Goal: Communication & Community: Answer question/provide support

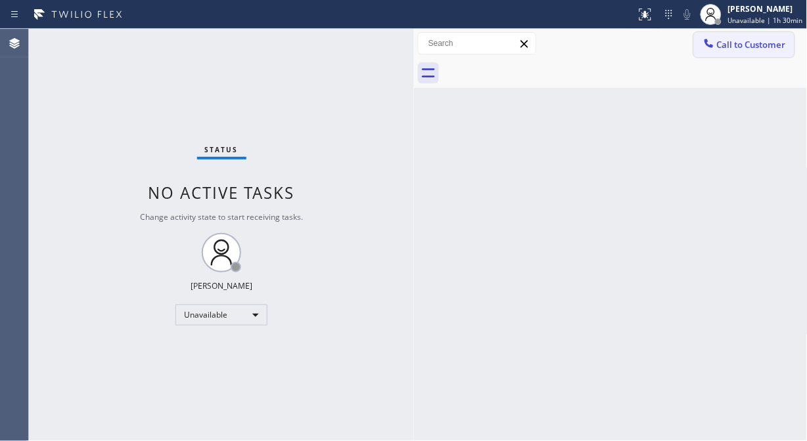
click at [714, 47] on icon at bounding box center [708, 43] width 13 height 13
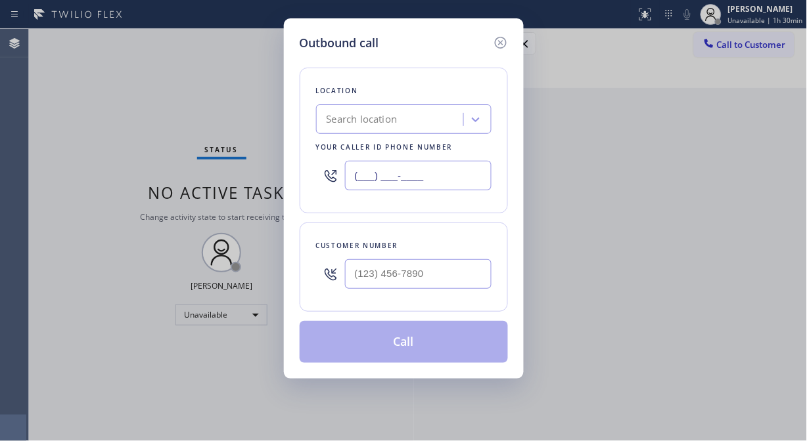
click at [357, 175] on input "(___) ___-____" at bounding box center [418, 176] width 147 height 30
paste input "855) 666-9755"
type input "[PHONE_NUMBER]"
click at [56, 158] on div "Outbound call Location Viking Appliance Repair Pros Your caller id phone number…" at bounding box center [403, 220] width 807 height 441
click at [348, 279] on input "(___) ___-____" at bounding box center [418, 275] width 147 height 30
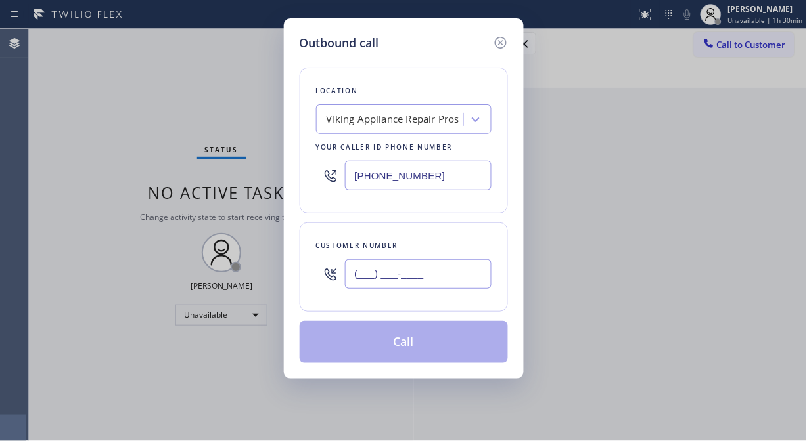
paste input "475) 232-7246"
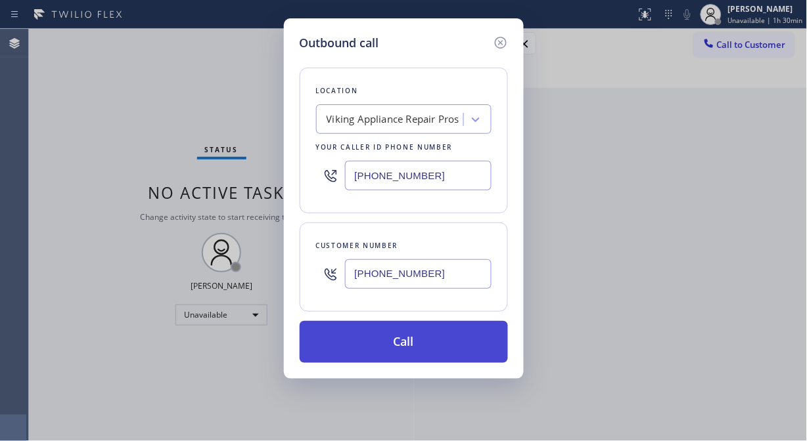
type input "[PHONE_NUMBER]"
click at [405, 350] on button "Call" at bounding box center [404, 342] width 208 height 42
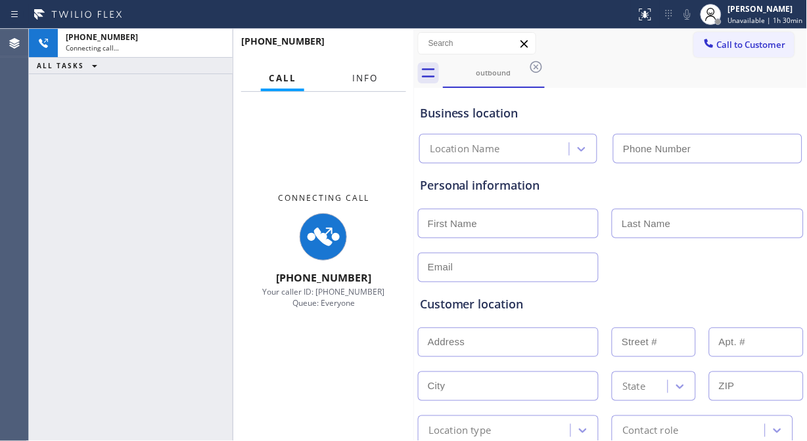
click at [358, 81] on span "Info" at bounding box center [365, 78] width 26 height 12
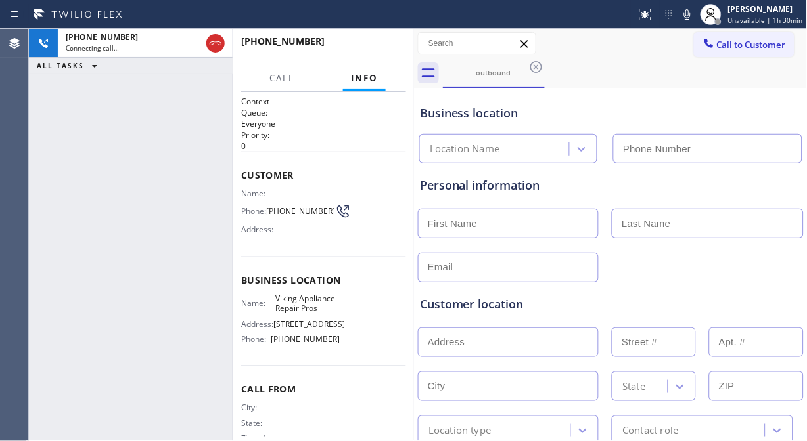
type input "[PHONE_NUMBER]"
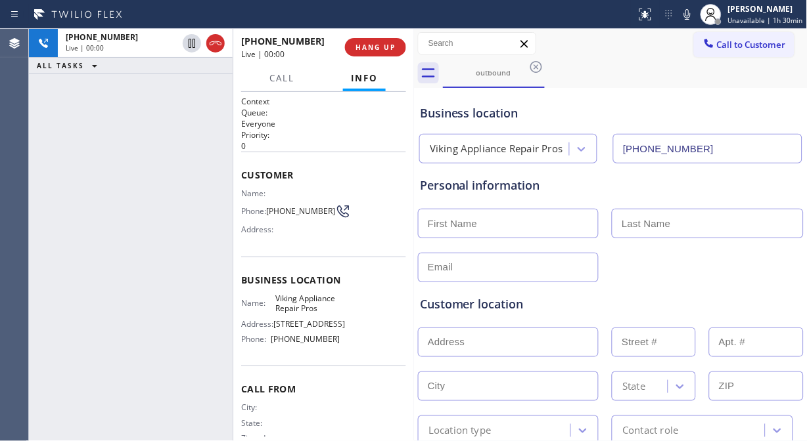
click at [40, 230] on div "[PHONE_NUMBER] Live | 00:00 ALL TASKS ALL TASKS ACTIVE TASKS TASKS IN WRAP UP" at bounding box center [131, 235] width 204 height 413
click at [47, 133] on div "[PHONE_NUMBER] Live | 01:45 ALL TASKS ALL TASKS ACTIVE TASKS TASKS IN WRAP UP" at bounding box center [131, 235] width 204 height 413
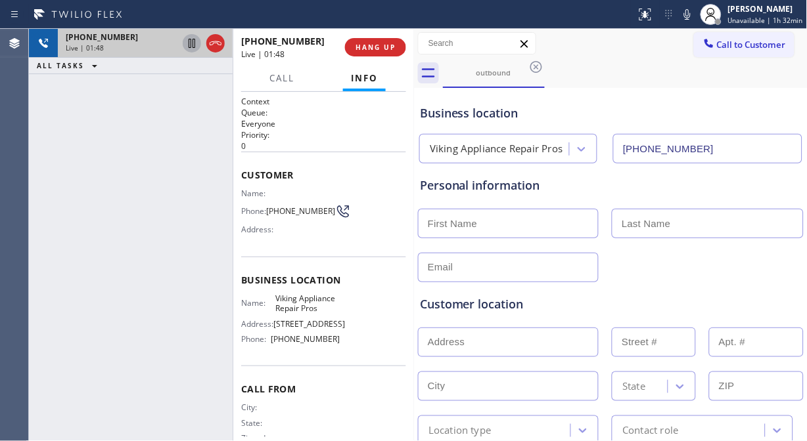
click at [188, 42] on icon at bounding box center [192, 43] width 16 height 16
click at [184, 42] on icon at bounding box center [192, 43] width 16 height 16
click at [54, 189] on div "[PHONE_NUMBER] Live | 07:12 ALL TASKS ALL TASKS ACTIVE TASKS TASKS IN WRAP UP" at bounding box center [131, 235] width 204 height 413
click at [51, 116] on div "[PHONE_NUMBER] Live | 08:40 ALL TASKS ALL TASKS ACTIVE TASKS TASKS IN WRAP UP" at bounding box center [131, 235] width 204 height 413
click at [690, 14] on icon at bounding box center [687, 14] width 7 height 11
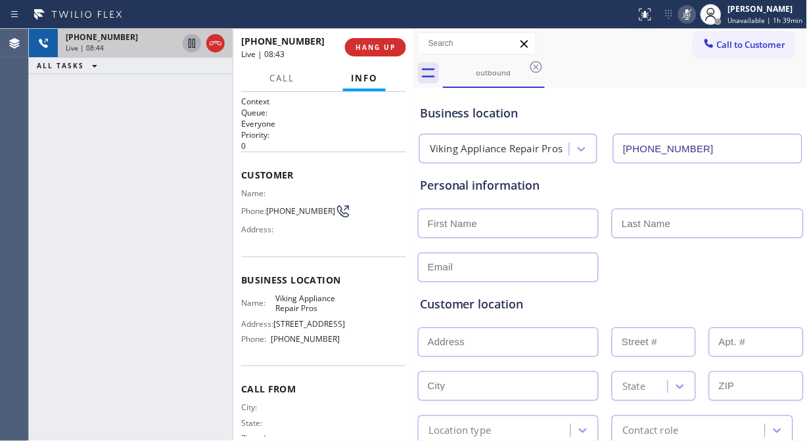
click at [690, 14] on icon at bounding box center [687, 15] width 16 height 16
click at [747, 185] on div "Personal information" at bounding box center [611, 186] width 382 height 18
click at [685, 17] on icon at bounding box center [687, 15] width 16 height 16
click at [770, 278] on div "Customer location >> ADD NEW ADDRESS << + NEW ADDRESS State Location type Conta…" at bounding box center [610, 361] width 387 height 168
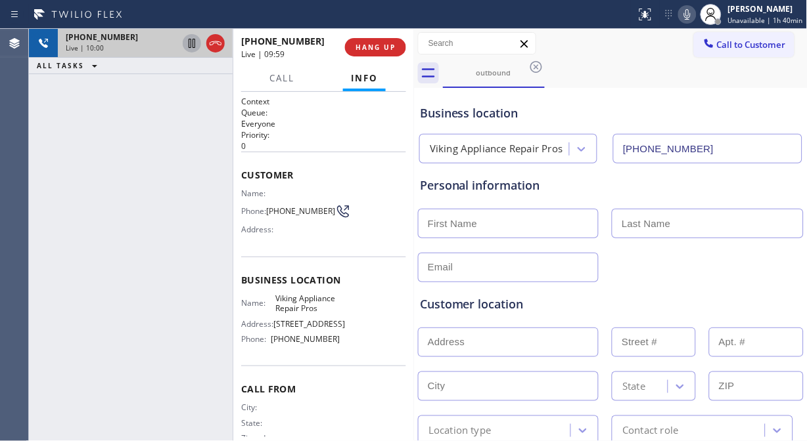
click at [690, 17] on icon at bounding box center [687, 14] width 7 height 11
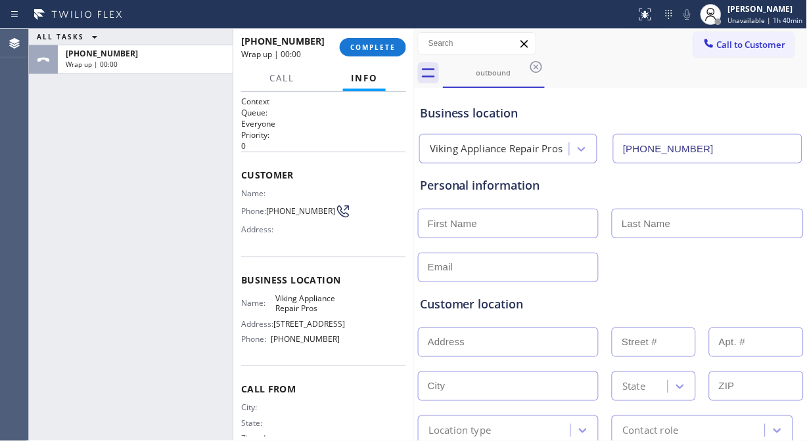
drag, startPoint x: 379, startPoint y: 46, endPoint x: 527, endPoint y: 160, distance: 186.5
click at [527, 160] on div "ALL TASKS ALL TASKS ACTIVE TASKS TASKS IN WRAP UP [PHONE_NUMBER] Wrap up | 00:0…" at bounding box center [418, 235] width 778 height 413
click at [50, 132] on div "ALL TASKS ALL TASKS ACTIVE TASKS TASKS IN WRAP UP [PHONE_NUMBER] Wrap up | 00:13" at bounding box center [131, 235] width 204 height 413
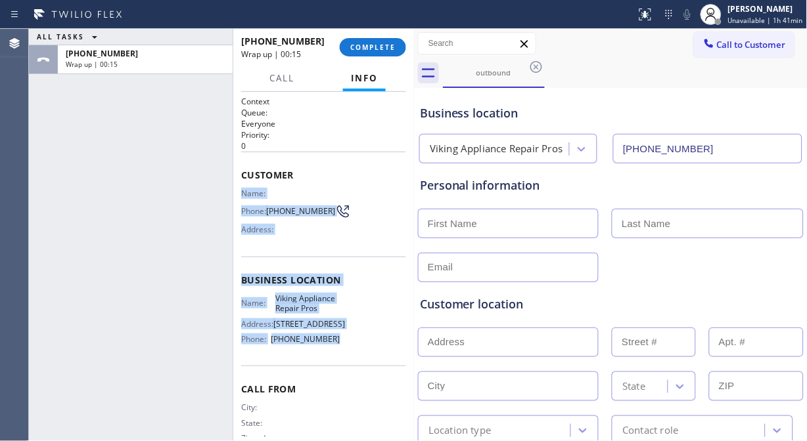
drag, startPoint x: 239, startPoint y: 194, endPoint x: 348, endPoint y: 350, distance: 190.1
click at [348, 350] on div "Context Queue: Everyone Priority: 0 Customer Name: Phone: [PHONE_NUMBER] Addres…" at bounding box center [323, 267] width 181 height 350
copy div "Name: Phone: [PHONE_NUMBER] Address: Business location Name: Viking Appliance R…"
click at [382, 47] on span "COMPLETE" at bounding box center [372, 47] width 45 height 9
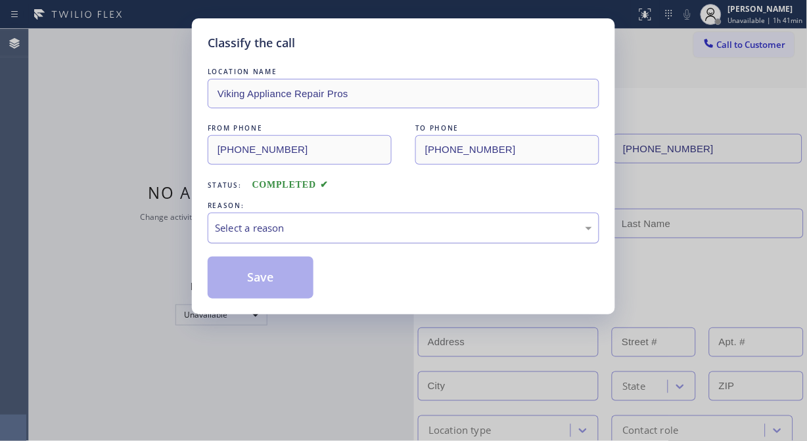
click at [304, 235] on div "Select a reason" at bounding box center [403, 228] width 377 height 15
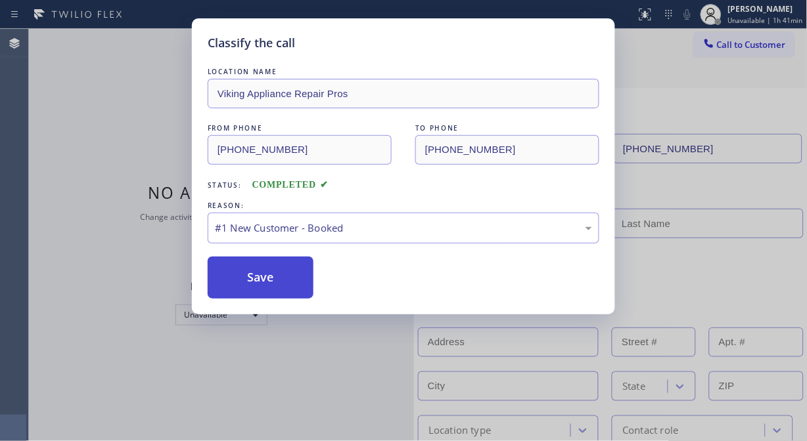
click at [284, 271] on button "Save" at bounding box center [261, 278] width 106 height 42
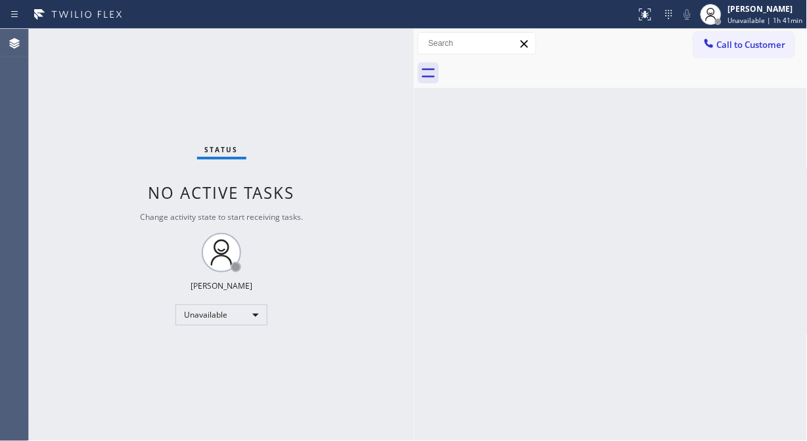
drag, startPoint x: 771, startPoint y: 159, endPoint x: 769, endPoint y: 115, distance: 44.1
click at [771, 159] on div "Back to Dashboard Change Sender ID Customers Technicians Select a contact Outbo…" at bounding box center [611, 235] width 394 height 413
click at [734, 43] on span "Call to Customer" at bounding box center [751, 45] width 69 height 12
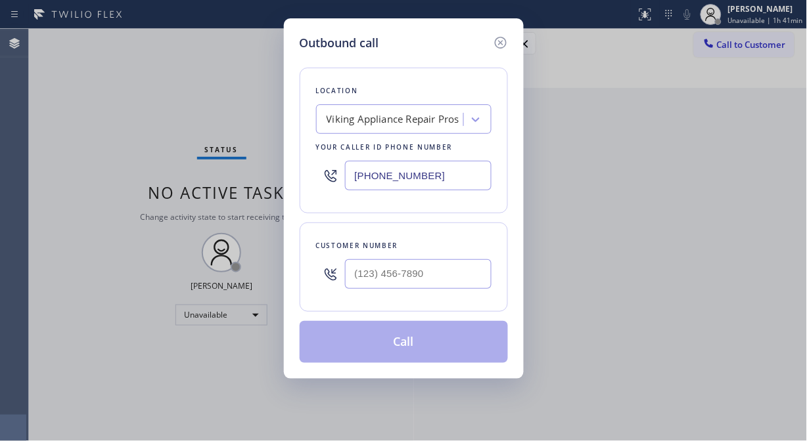
click at [351, 171] on input "[PHONE_NUMBER]" at bounding box center [418, 176] width 147 height 30
paste input "720) 802-5872"
type input "[PHONE_NUMBER]"
click at [51, 163] on div "Outbound call Location Whirlpool Appliance Repair Co [GEOGRAPHIC_DATA] Your cal…" at bounding box center [403, 220] width 807 height 441
click at [359, 270] on input "(___) ___-____" at bounding box center [418, 275] width 147 height 30
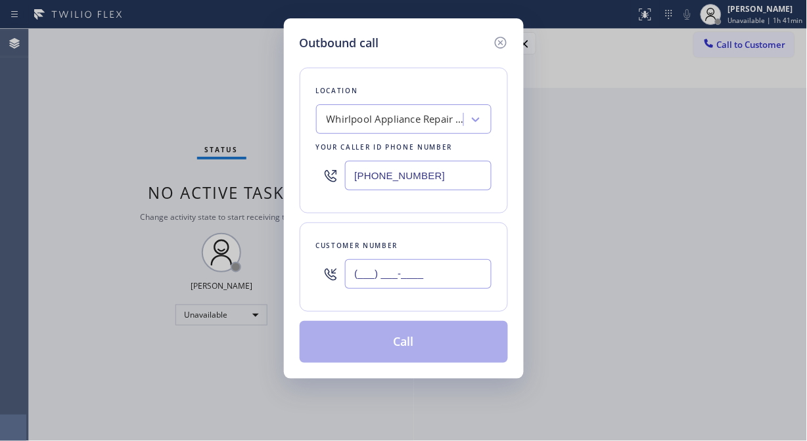
paste input "720) 206-6366"
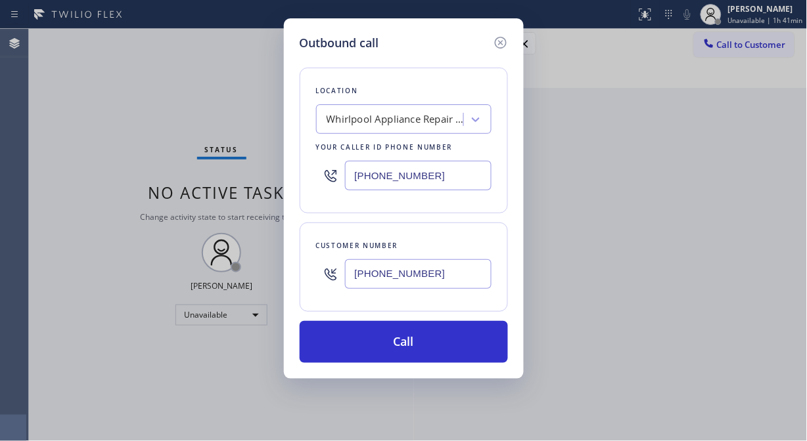
type input "[PHONE_NUMBER]"
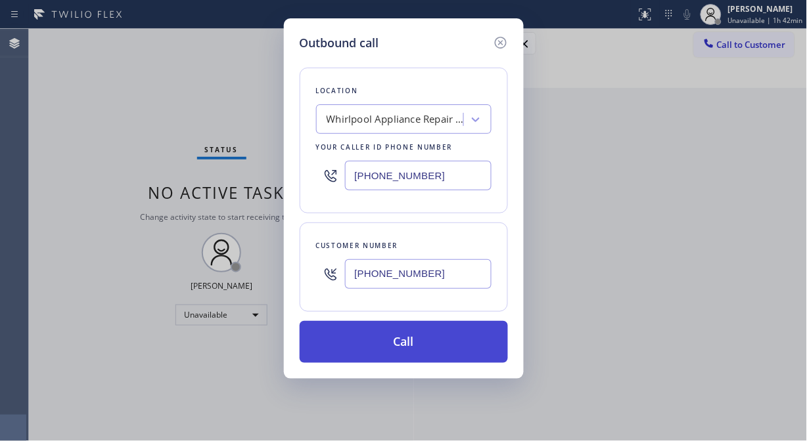
click at [384, 328] on button "Call" at bounding box center [404, 342] width 208 height 42
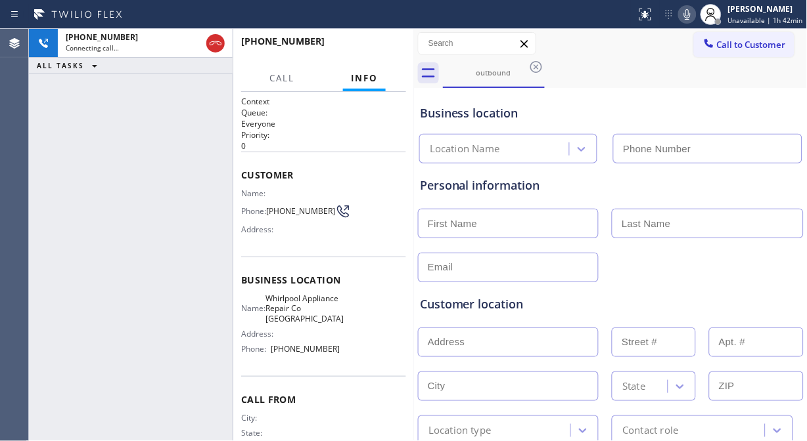
type input "[PHONE_NUMBER]"
click at [85, 159] on div "[PHONE_NUMBER] Connecting call… ALL TASKS ALL TASKS ACTIVE TASKS TASKS IN WRAP …" at bounding box center [131, 235] width 204 height 413
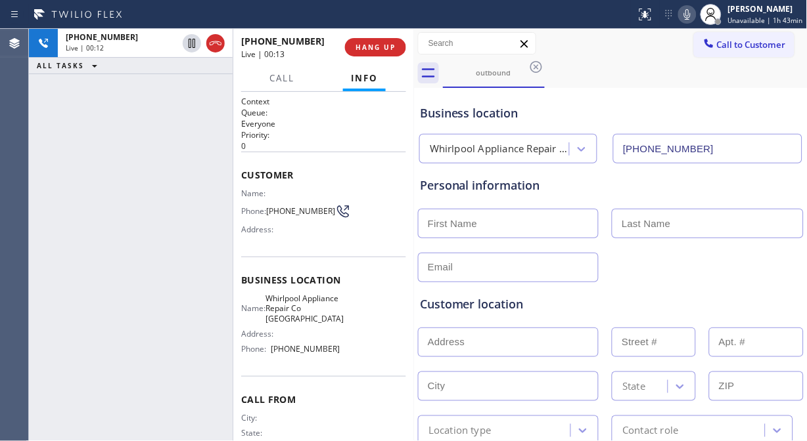
click at [89, 191] on div "[PHONE_NUMBER] Live | 00:12 ALL TASKS ALL TASKS ACTIVE TASKS TASKS IN WRAP UP" at bounding box center [131, 235] width 204 height 413
click at [89, 188] on div "[PHONE_NUMBER] Live | 00:19 ALL TASKS ALL TASKS ACTIVE TASKS TASKS IN WRAP UP" at bounding box center [131, 235] width 204 height 413
click at [371, 48] on span "HANG UP" at bounding box center [375, 47] width 40 height 9
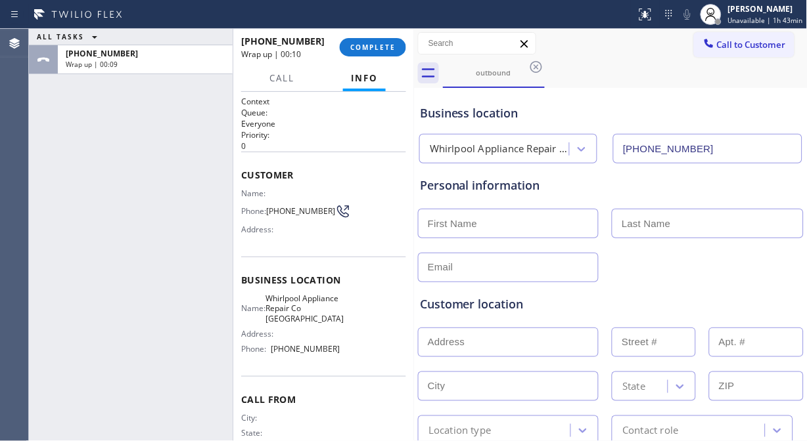
click at [87, 195] on div "ALL TASKS ALL TASKS ACTIVE TASKS TASKS IN WRAP UP [PHONE_NUMBER] Wrap up | 00:09" at bounding box center [131, 235] width 204 height 413
click at [383, 49] on span "COMPLETE" at bounding box center [372, 47] width 45 height 9
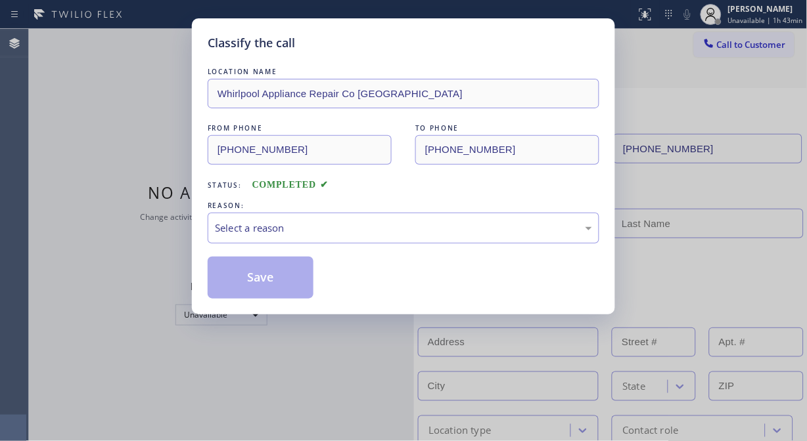
click at [357, 219] on div "Select a reason" at bounding box center [404, 228] width 392 height 31
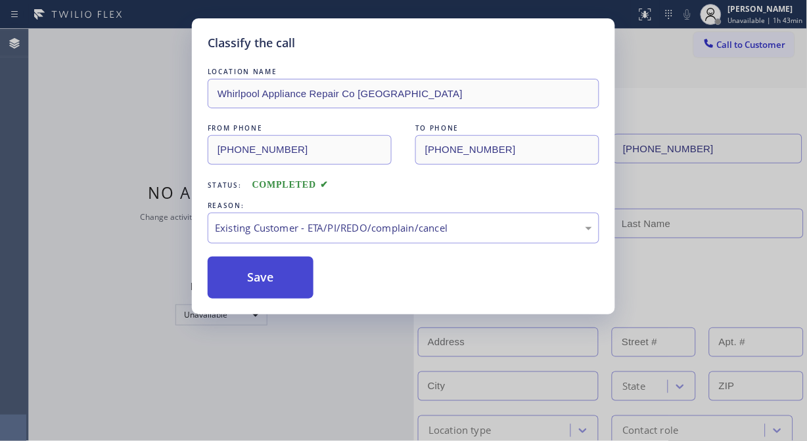
click at [277, 286] on button "Save" at bounding box center [261, 278] width 106 height 42
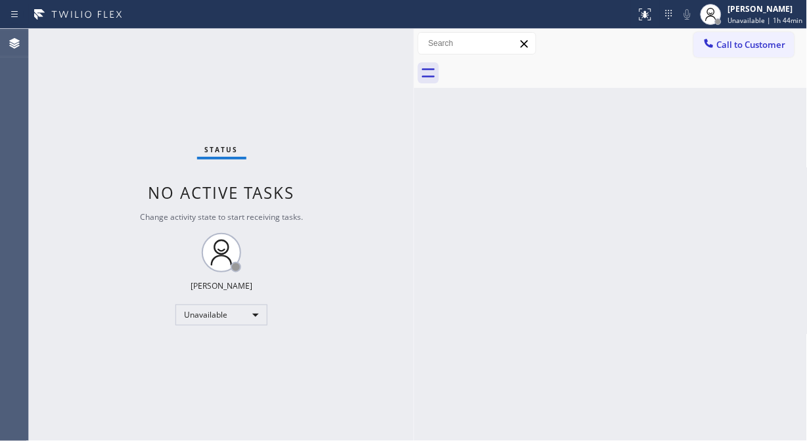
drag, startPoint x: 36, startPoint y: 70, endPoint x: 51, endPoint y: 70, distance: 14.5
click at [36, 70] on div "Status No active tasks Change activity state to start receiving tasks. [PERSON_…" at bounding box center [221, 235] width 385 height 413
drag, startPoint x: 110, startPoint y: 147, endPoint x: 126, endPoint y: 154, distance: 17.7
click at [110, 147] on div "Status No active tasks Change activity state to start receiving tasks. [PERSON_…" at bounding box center [221, 235] width 385 height 413
click at [233, 305] on div "Unavailable" at bounding box center [221, 315] width 92 height 21
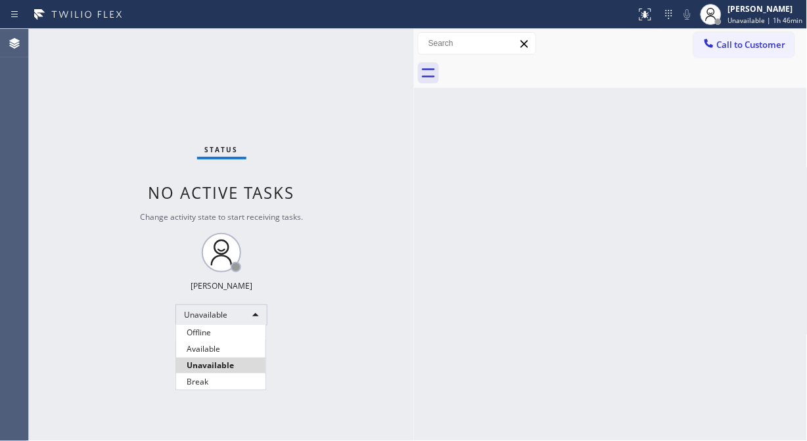
click at [223, 350] on li "Available" at bounding box center [220, 350] width 89 height 16
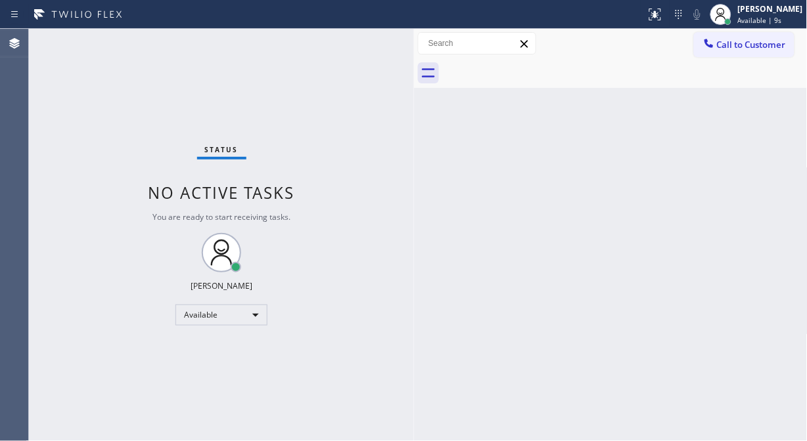
click at [103, 143] on div "Status No active tasks You are ready to start receiving tasks. [PERSON_NAME] Av…" at bounding box center [221, 235] width 385 height 413
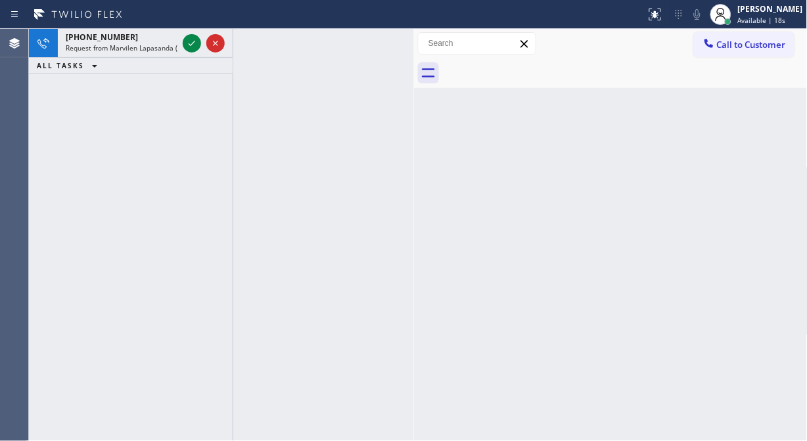
click at [100, 117] on div "[PHONE_NUMBER] Request from Marvilen Lapasanda (direct) ALL TASKS ALL TASKS ACT…" at bounding box center [131, 235] width 204 height 413
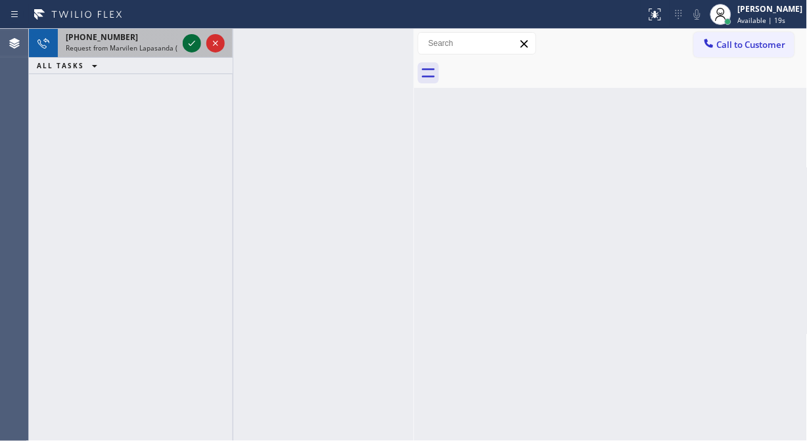
click at [188, 41] on icon at bounding box center [192, 43] width 16 height 16
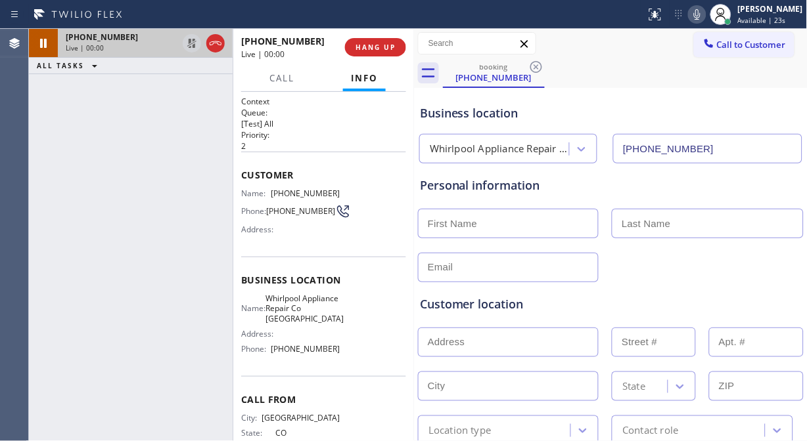
type input "[PHONE_NUMBER]"
click at [99, 165] on div "[PHONE_NUMBER] Live | 00:15 ALL TASKS ALL TASKS ACTIVE TASKS TASKS IN WRAP UP" at bounding box center [131, 235] width 204 height 413
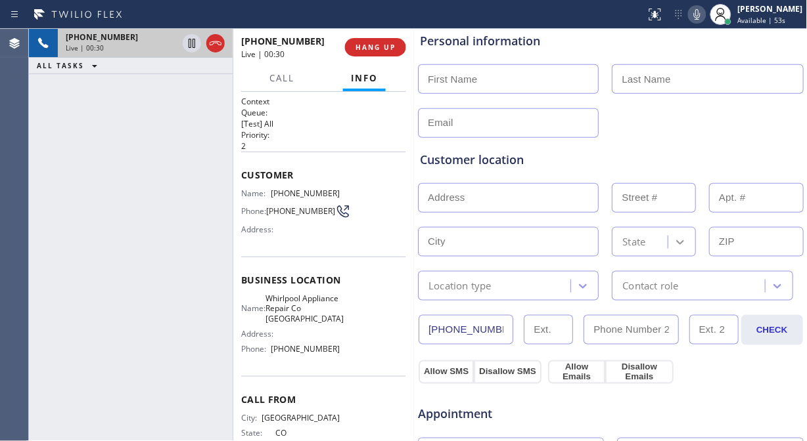
scroll to position [146, 0]
click at [114, 195] on div "[PHONE_NUMBER] Live | 00:43 ALL TASKS ALL TASKS ACTIVE TASKS TASKS IN WRAP UP" at bounding box center [131, 235] width 204 height 413
click at [705, 13] on icon at bounding box center [697, 15] width 16 height 16
click at [95, 158] on div "[PHONE_NUMBER] Live | 01:31 ALL TASKS ALL TASKS ACTIVE TASKS TASKS IN WRAP UP" at bounding box center [131, 235] width 204 height 413
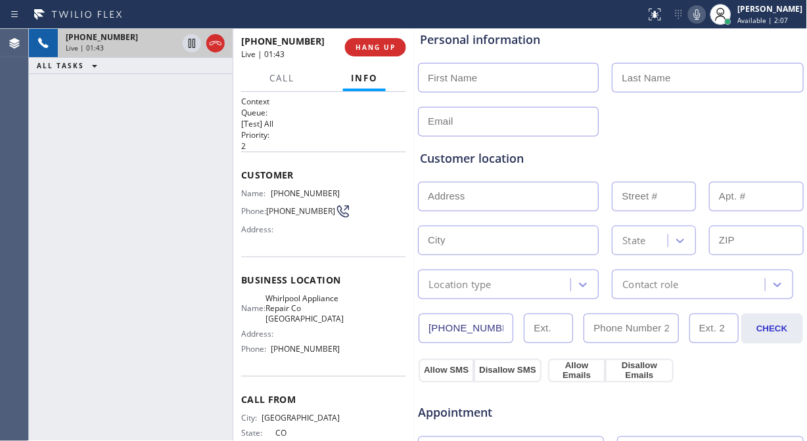
click at [608, 142] on div "Customer location >> ADD NEW ADDRESS << + NEW ADDRESS State Location type Conta…" at bounding box center [610, 218] width 387 height 163
click at [705, 14] on icon at bounding box center [697, 15] width 16 height 16
click at [705, 16] on icon at bounding box center [697, 15] width 16 height 16
click at [700, 18] on icon at bounding box center [697, 14] width 7 height 11
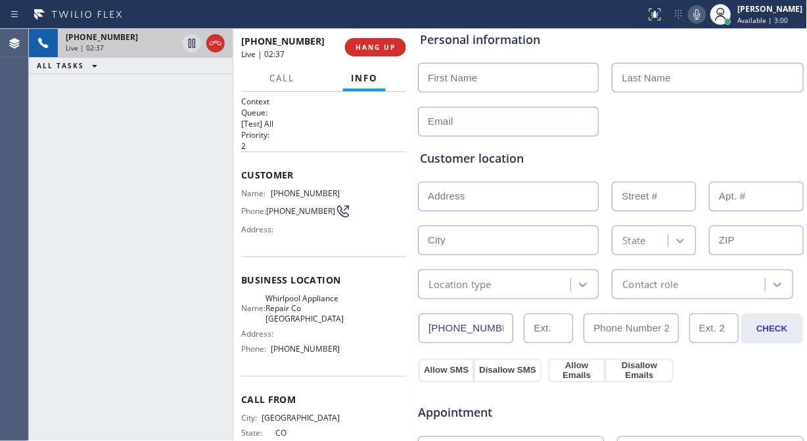
click at [705, 14] on icon at bounding box center [697, 15] width 16 height 16
click at [702, 14] on rect at bounding box center [696, 13] width 9 height 9
click at [700, 18] on icon at bounding box center [697, 14] width 7 height 11
click at [705, 15] on icon at bounding box center [697, 15] width 16 height 16
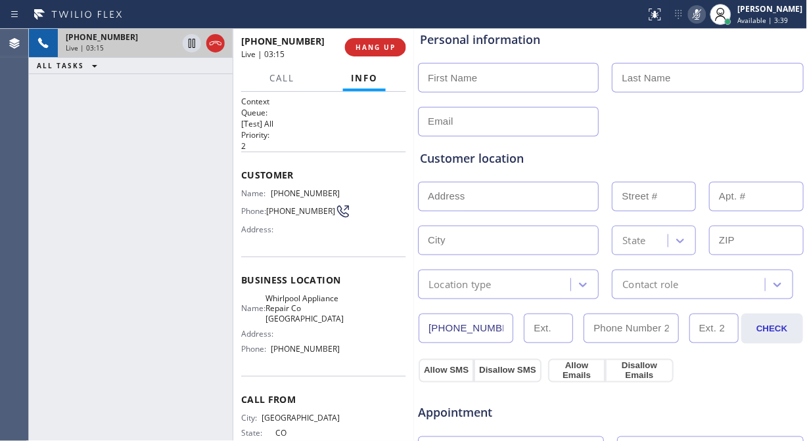
click at [705, 17] on icon at bounding box center [697, 15] width 16 height 16
click at [705, 15] on icon at bounding box center [697, 15] width 16 height 16
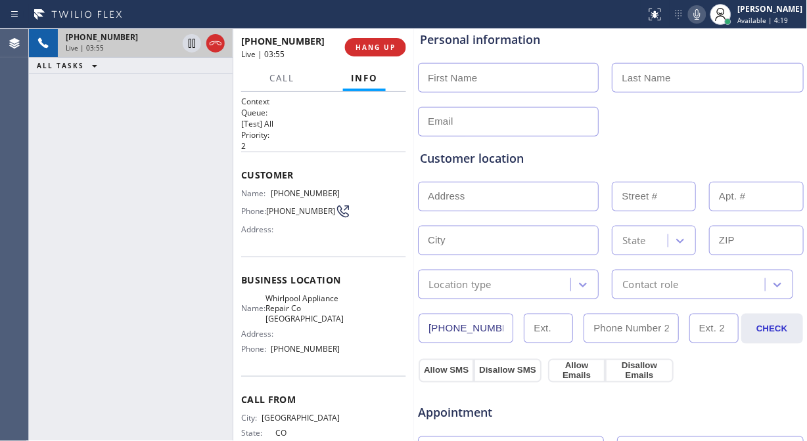
click at [705, 15] on icon at bounding box center [697, 15] width 16 height 16
click at [700, 16] on icon at bounding box center [697, 14] width 7 height 11
click at [705, 12] on icon at bounding box center [697, 15] width 16 height 16
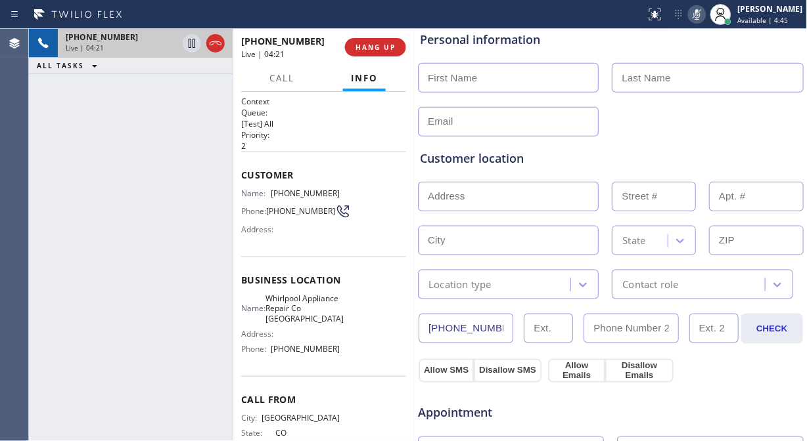
click at [705, 12] on icon at bounding box center [697, 15] width 16 height 16
click at [705, 15] on icon at bounding box center [697, 15] width 16 height 16
click at [702, 15] on rect at bounding box center [696, 13] width 9 height 9
click at [705, 18] on icon at bounding box center [697, 15] width 16 height 16
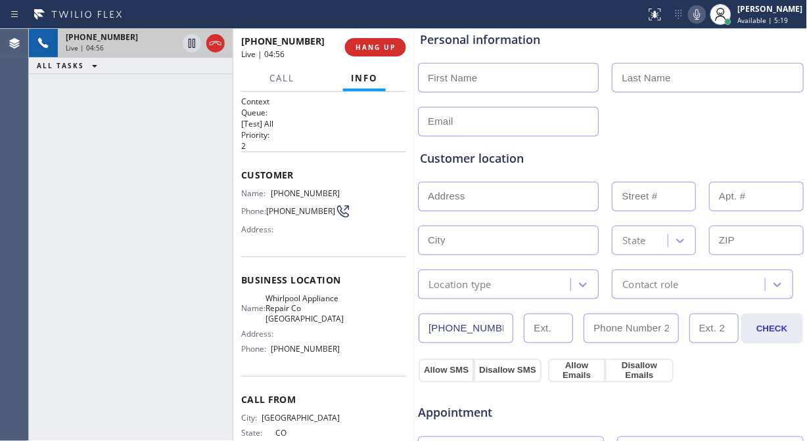
click at [705, 16] on icon at bounding box center [697, 15] width 16 height 16
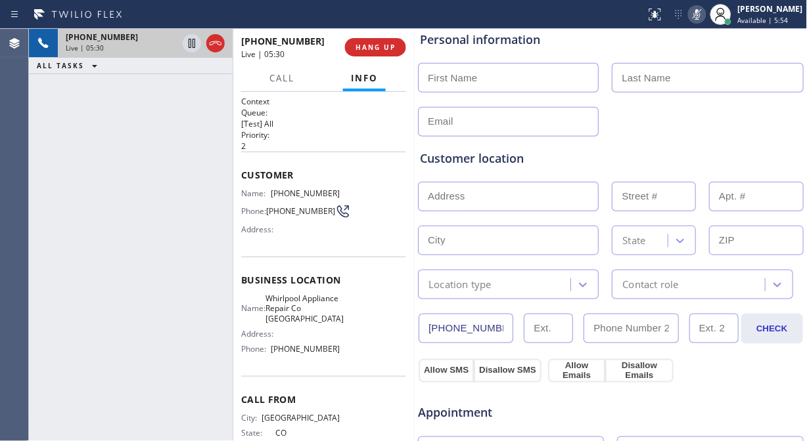
click at [705, 16] on icon at bounding box center [697, 15] width 16 height 16
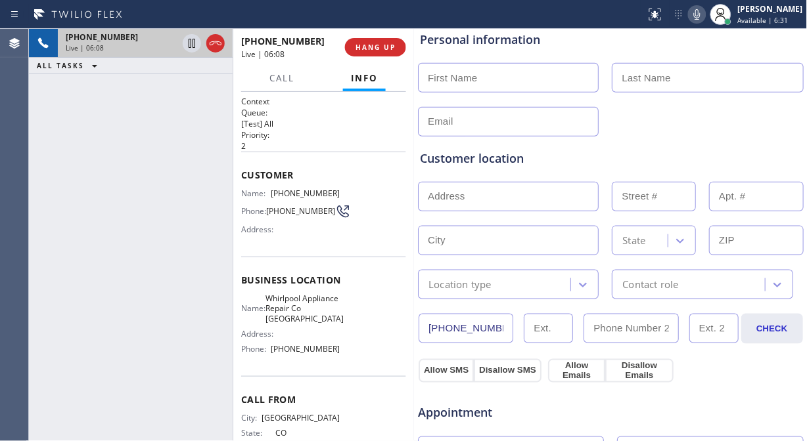
click at [705, 20] on icon at bounding box center [697, 15] width 16 height 16
click at [702, 15] on rect at bounding box center [696, 13] width 9 height 9
click at [705, 15] on icon at bounding box center [697, 15] width 16 height 16
click at [702, 15] on rect at bounding box center [696, 13] width 9 height 9
click at [705, 14] on icon at bounding box center [697, 15] width 16 height 16
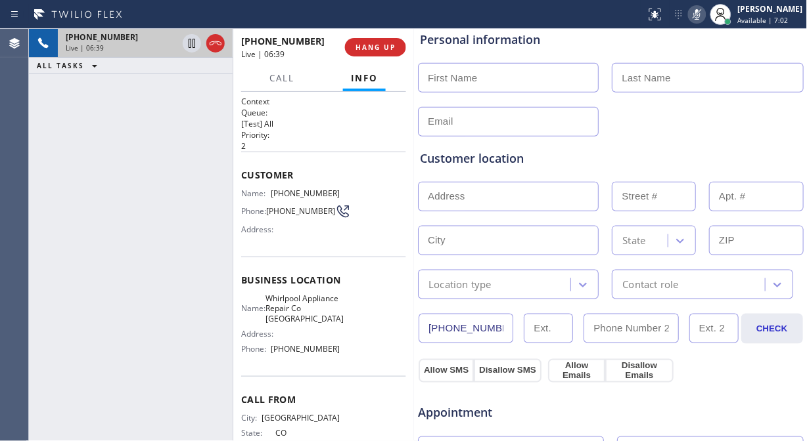
click at [705, 14] on icon at bounding box center [697, 15] width 16 height 16
click at [705, 16] on icon at bounding box center [697, 15] width 16 height 16
click at [705, 10] on icon at bounding box center [697, 15] width 16 height 16
click at [700, 15] on icon at bounding box center [697, 14] width 7 height 11
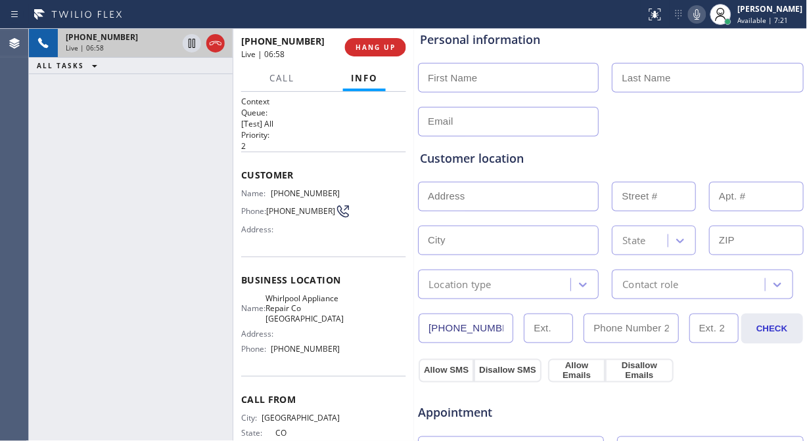
click at [705, 15] on icon at bounding box center [697, 15] width 16 height 16
click at [705, 10] on icon at bounding box center [697, 15] width 16 height 16
click at [700, 15] on icon at bounding box center [697, 14] width 7 height 11
click at [705, 13] on icon at bounding box center [697, 15] width 16 height 16
click at [705, 14] on icon at bounding box center [697, 15] width 16 height 16
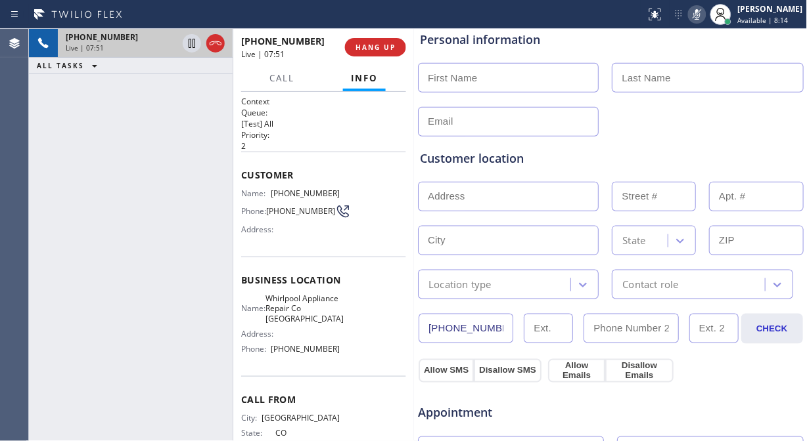
click at [705, 14] on icon at bounding box center [697, 15] width 16 height 16
click at [700, 17] on icon at bounding box center [697, 14] width 7 height 11
click at [379, 48] on span "HANG UP" at bounding box center [375, 47] width 40 height 9
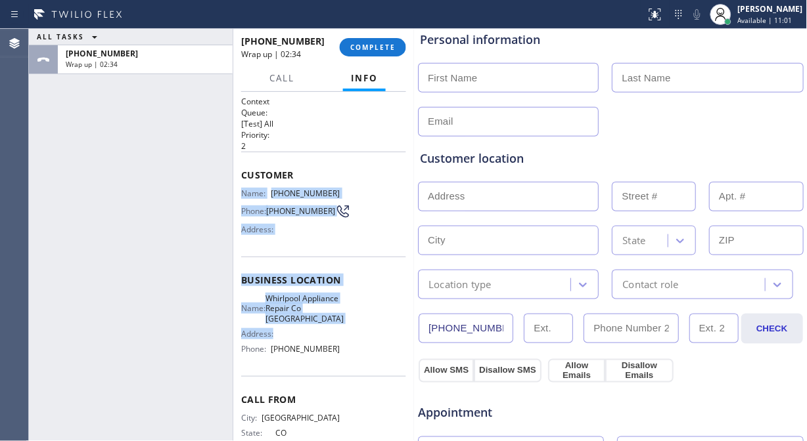
copy div "Name: [PHONE_NUMBER] Phone: [PHONE_NUMBER] Address: Business location Name: Whi…"
drag, startPoint x: 240, startPoint y: 194, endPoint x: 346, endPoint y: 344, distance: 183.0
click at [346, 344] on div "Context Queue: [Test] All Priority: 2 Customer Name: [PHONE_NUMBER] Phone: [PHO…" at bounding box center [323, 286] width 165 height 380
click at [368, 48] on span "COMPLETE" at bounding box center [372, 47] width 45 height 9
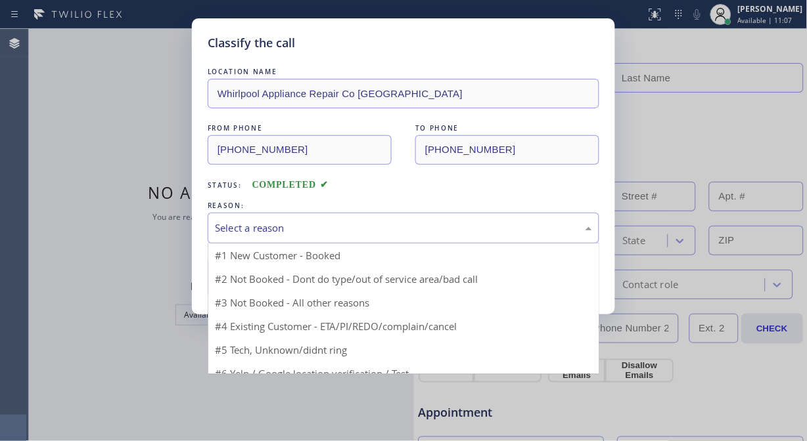
click at [357, 217] on div "Select a reason" at bounding box center [404, 228] width 392 height 31
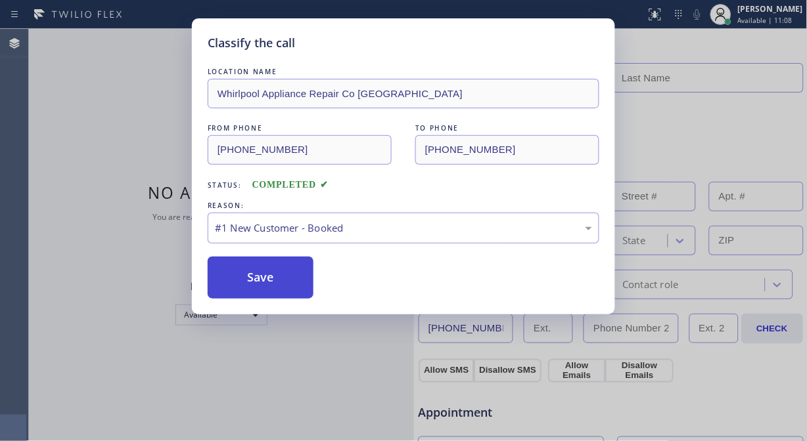
click at [300, 289] on button "Save" at bounding box center [261, 278] width 106 height 42
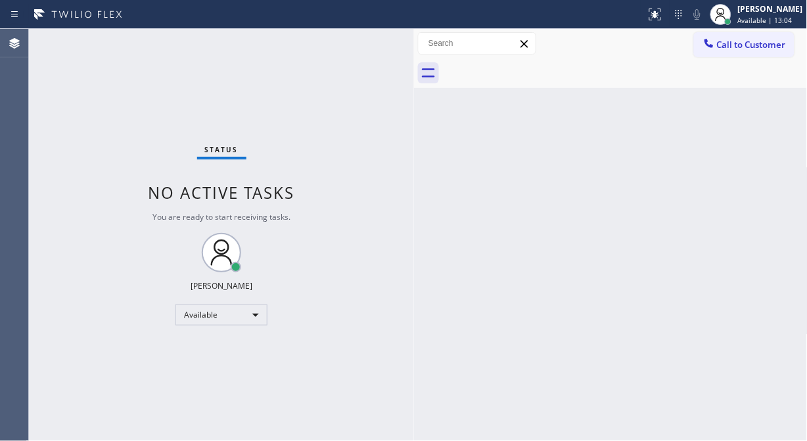
click at [74, 101] on div "Status No active tasks You are ready to start receiving tasks. [PERSON_NAME] Av…" at bounding box center [221, 235] width 385 height 413
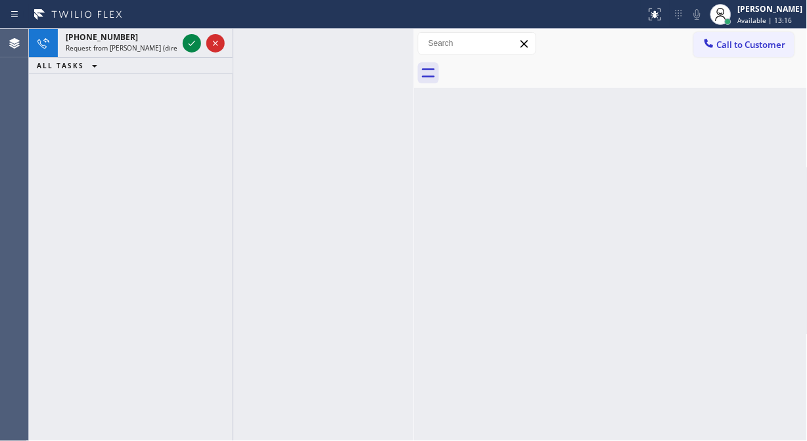
click at [70, 130] on div "[PHONE_NUMBER] Request from [PERSON_NAME] (direct) ALL TASKS ALL TASKS ACTIVE T…" at bounding box center [131, 235] width 204 height 413
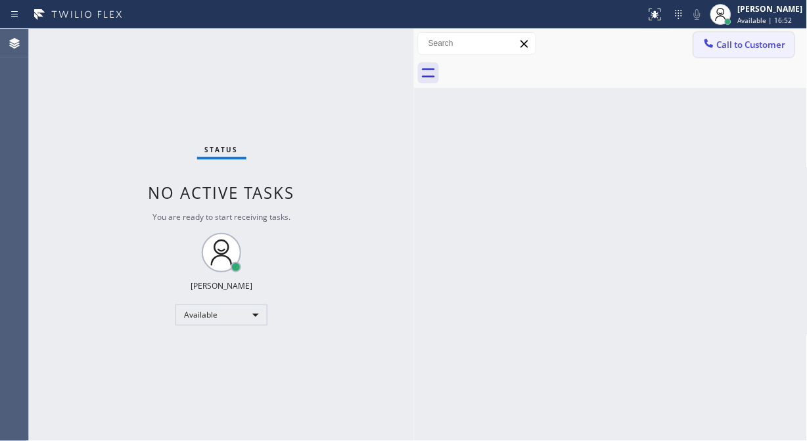
drag, startPoint x: 756, startPoint y: 43, endPoint x: 457, endPoint y: 132, distance: 312.0
click at [754, 43] on span "Call to Customer" at bounding box center [751, 45] width 69 height 12
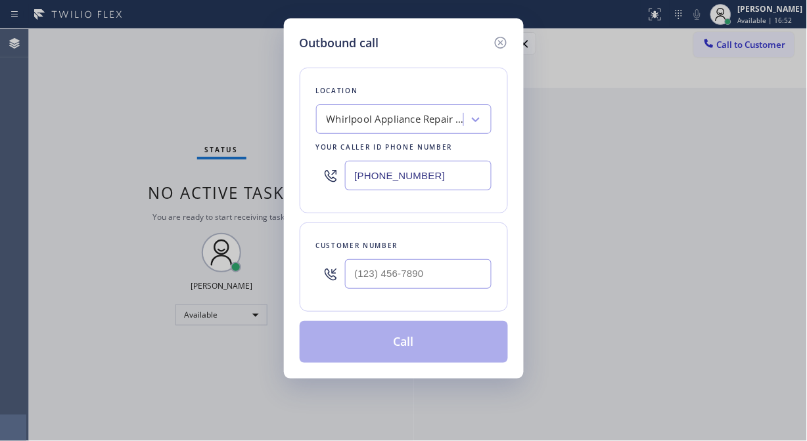
click at [339, 124] on div "Whirlpool Appliance Repair Co [GEOGRAPHIC_DATA]" at bounding box center [396, 119] width 138 height 15
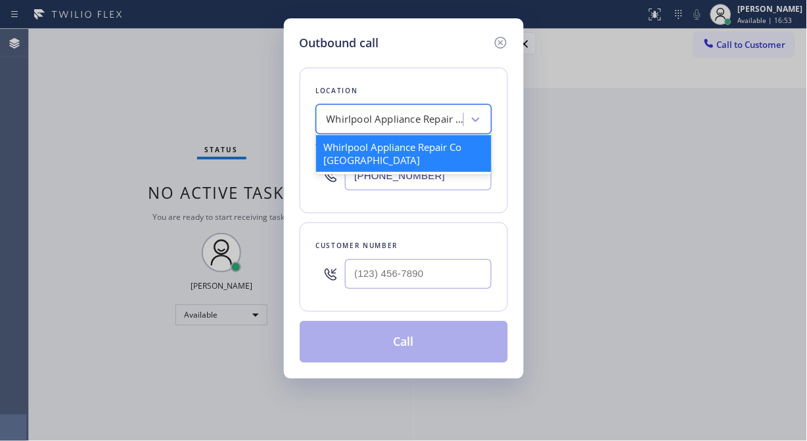
type input "v"
paste input "[PHONE_NUMBER]"
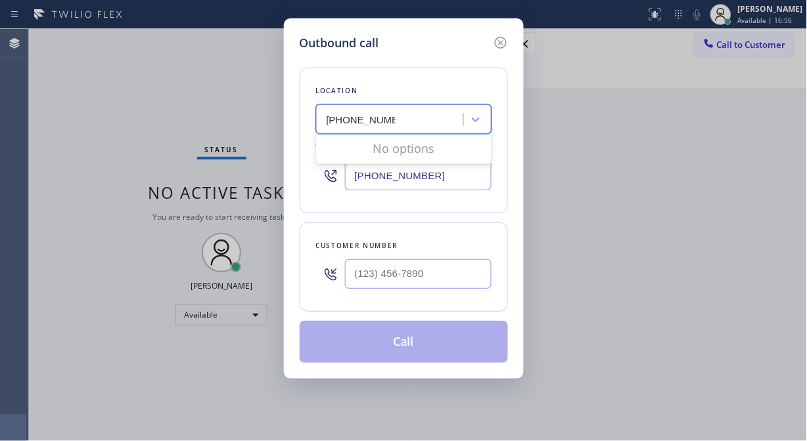
type input "[PHONE_NUMBER]"
click at [356, 178] on input "[PHONE_NUMBER]" at bounding box center [418, 176] width 147 height 30
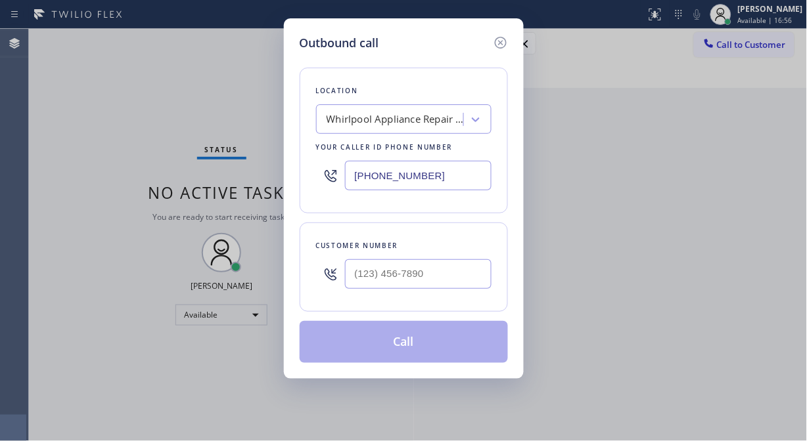
paste input "310) 853-8979"
type input "[PHONE_NUMBER]"
click at [353, 272] on input "(___) ___-____" at bounding box center [418, 275] width 147 height 30
paste input "415) 225-8775"
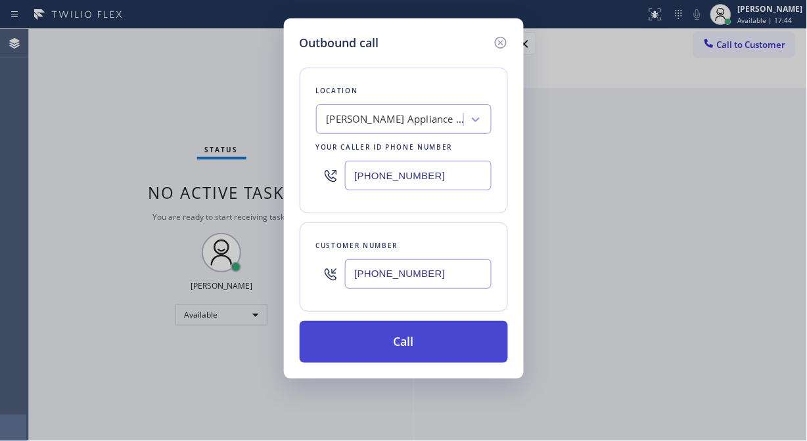
type input "[PHONE_NUMBER]"
click at [430, 340] on button "Call" at bounding box center [404, 342] width 208 height 42
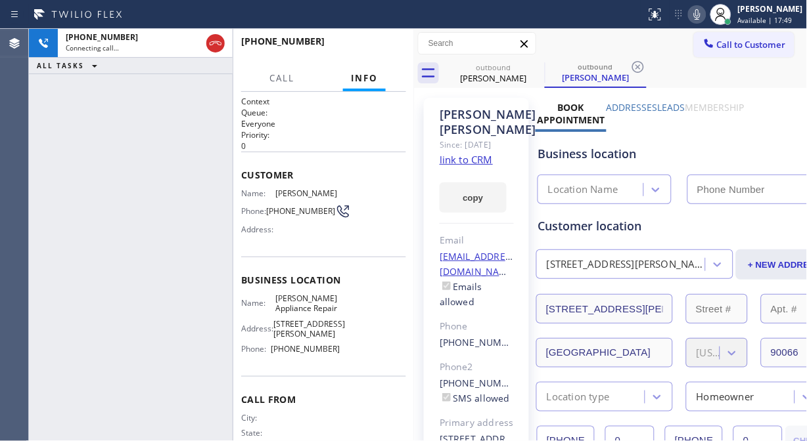
click at [705, 15] on icon at bounding box center [697, 15] width 16 height 16
type input "[PHONE_NUMBER]"
click at [114, 153] on div "[PHONE_NUMBER] Connecting call… ALL TASKS ALL TASKS ACTIVE TASKS TASKS IN WRAP …" at bounding box center [131, 235] width 204 height 413
click at [120, 147] on div "[PHONE_NUMBER] Live | 00:00 ALL TASKS ALL TASKS ACTIVE TASKS TASKS IN WRAP UP" at bounding box center [131, 235] width 204 height 413
click at [705, 15] on icon at bounding box center [697, 15] width 16 height 16
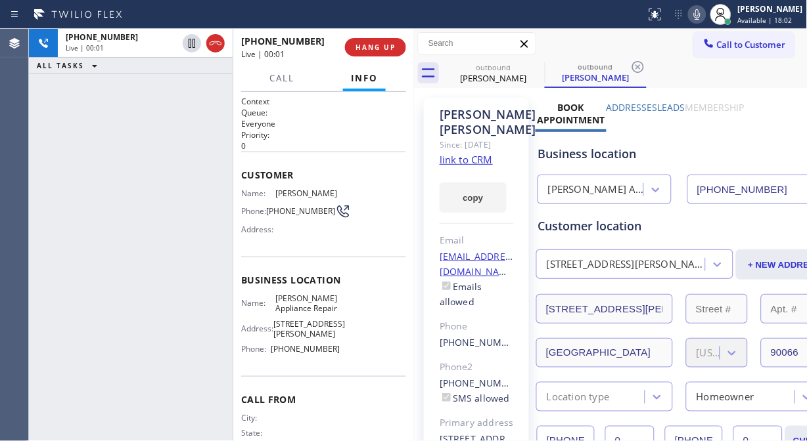
click at [705, 15] on icon at bounding box center [697, 15] width 16 height 16
click at [702, 15] on rect at bounding box center [696, 13] width 9 height 9
click at [700, 14] on icon at bounding box center [697, 14] width 7 height 11
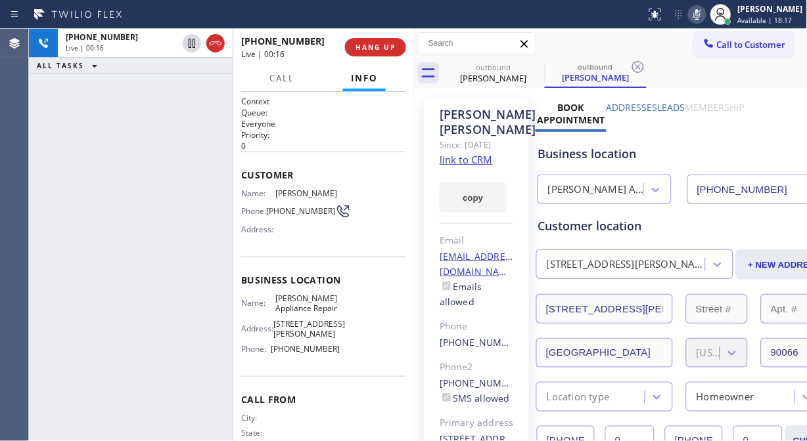
click at [700, 14] on icon at bounding box center [697, 14] width 7 height 11
click at [705, 16] on icon at bounding box center [697, 15] width 16 height 16
click at [99, 161] on div "[PHONE_NUMBER] Live | 01:16 ALL TASKS ALL TASKS ACTIVE TASKS TASKS IN WRAP UP" at bounding box center [131, 235] width 204 height 413
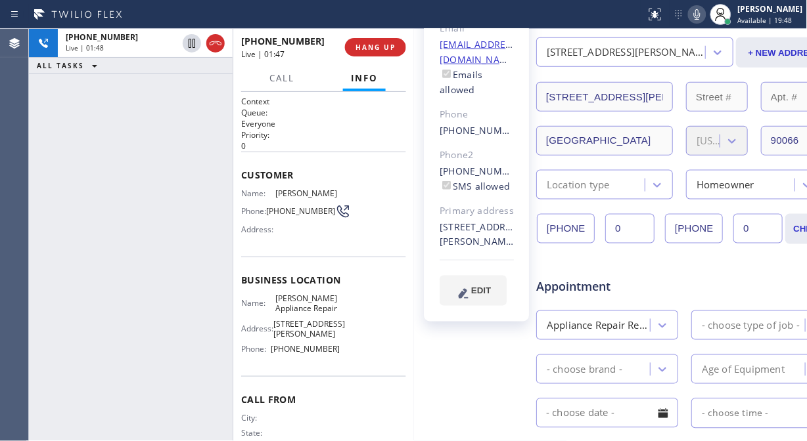
scroll to position [292, 0]
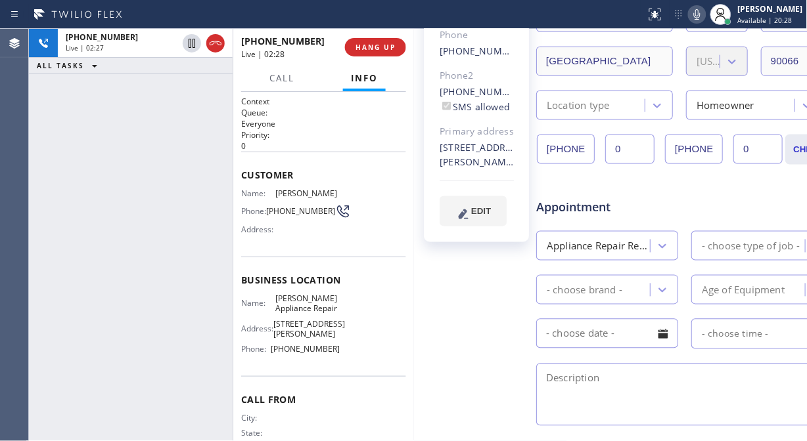
click at [705, 16] on icon at bounding box center [697, 15] width 16 height 16
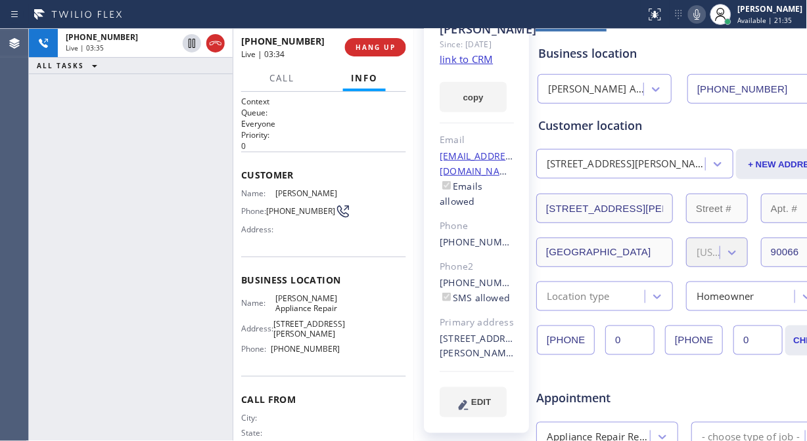
scroll to position [0, 0]
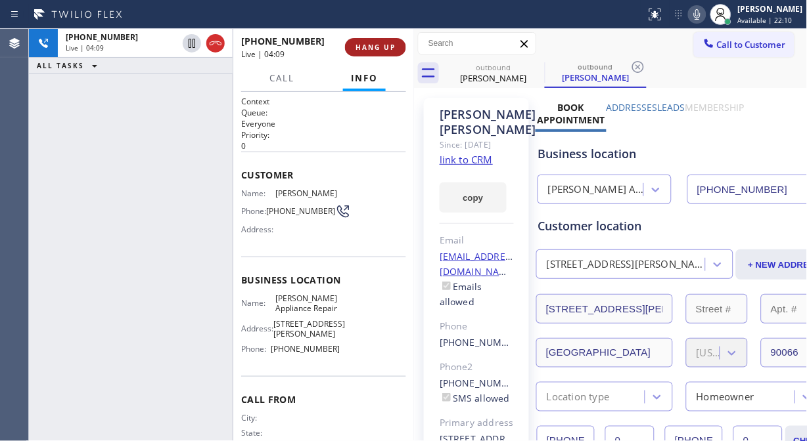
click at [385, 47] on span "HANG UP" at bounding box center [375, 47] width 40 height 9
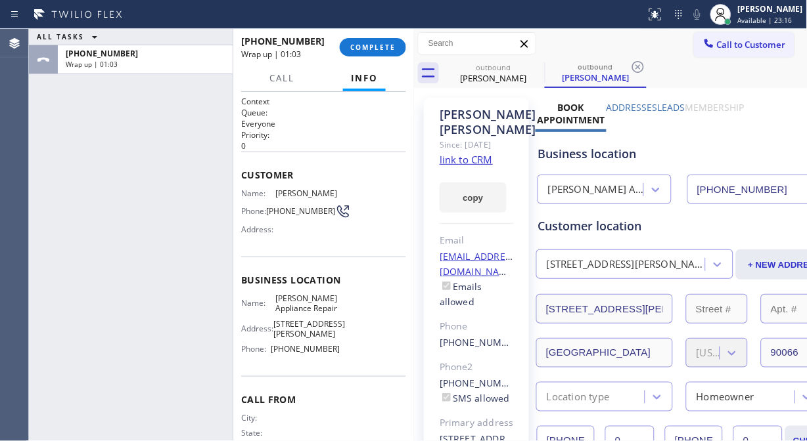
click at [86, 141] on div "ALL TASKS ALL TASKS ACTIVE TASKS TASKS IN WRAP UP [PHONE_NUMBER] Wrap up | 01:03" at bounding box center [131, 235] width 204 height 413
click at [376, 48] on span "COMPLETE" at bounding box center [372, 47] width 45 height 9
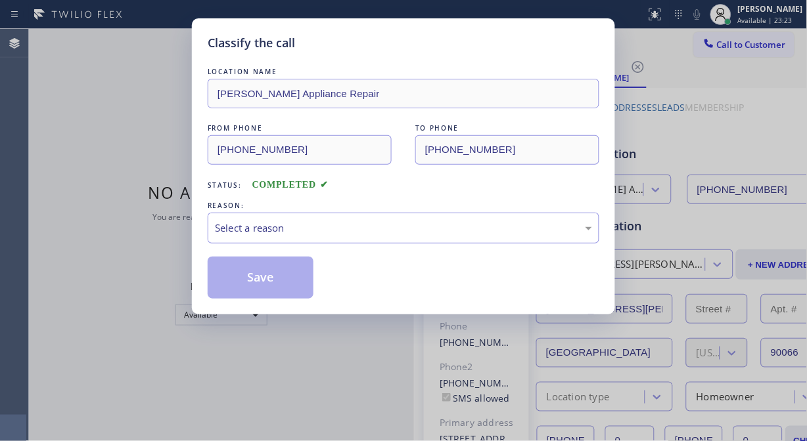
click at [336, 231] on div "Select a reason" at bounding box center [403, 228] width 377 height 15
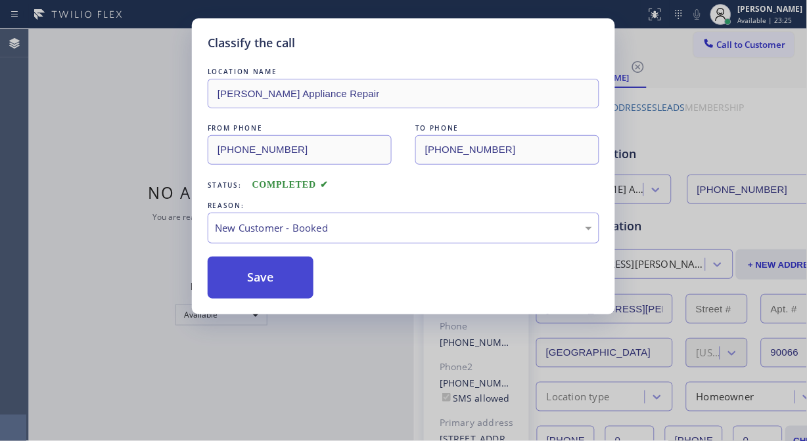
click at [279, 288] on button "Save" at bounding box center [261, 278] width 106 height 42
click at [100, 87] on div "Classify the call LOCATION NAME [PERSON_NAME] Appliance Repair FROM PHONE [PHON…" at bounding box center [403, 220] width 807 height 441
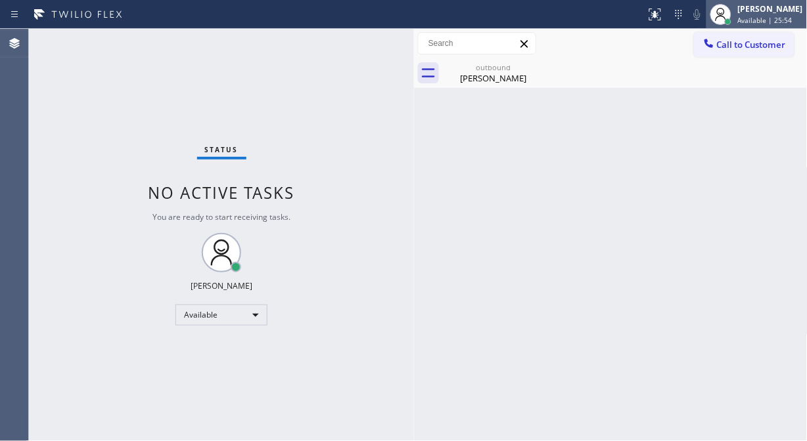
click at [754, 18] on span "Available | 25:54" at bounding box center [765, 20] width 55 height 9
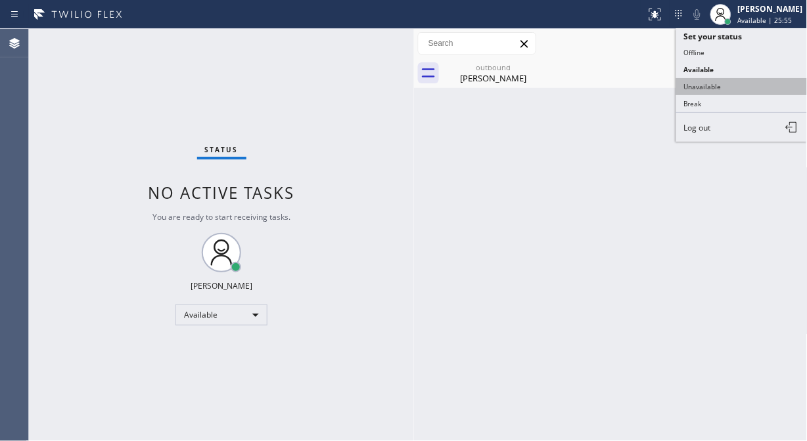
click at [713, 90] on button "Unavailable" at bounding box center [741, 86] width 131 height 17
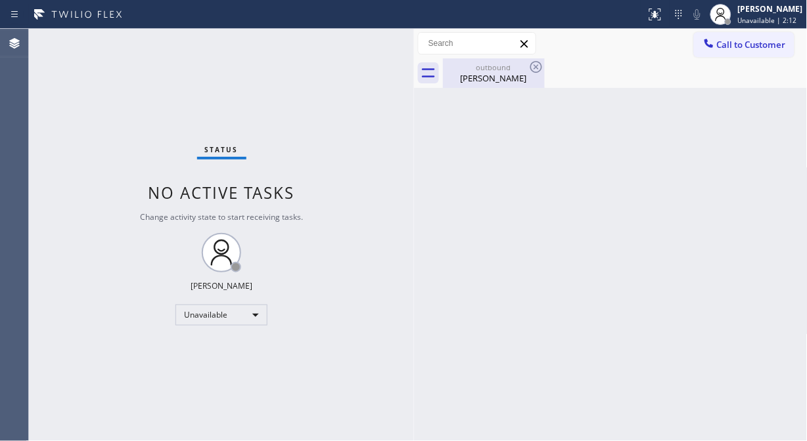
click at [499, 73] on div "[PERSON_NAME]" at bounding box center [493, 78] width 99 height 12
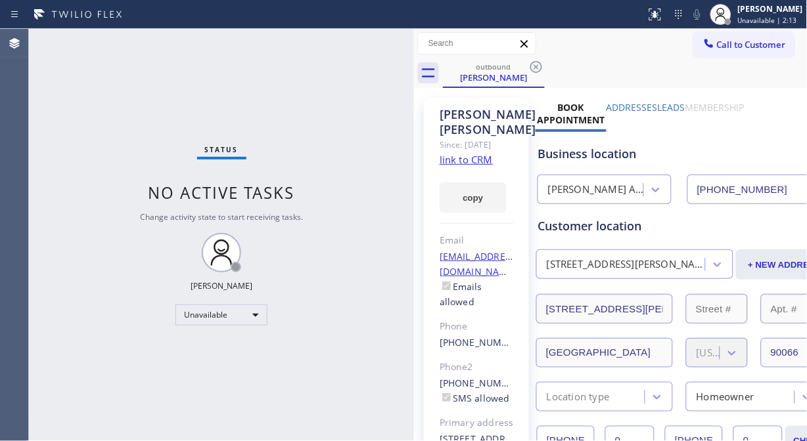
click at [530, 66] on icon at bounding box center [536, 67] width 16 height 16
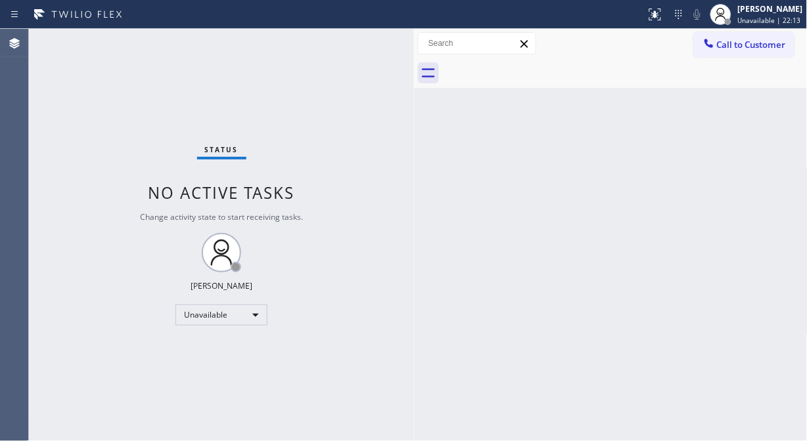
click at [527, 272] on div "Back to Dashboard Change Sender ID Customers Technicians Select a contact Outbo…" at bounding box center [611, 235] width 394 height 413
